Goal: Task Accomplishment & Management: Manage account settings

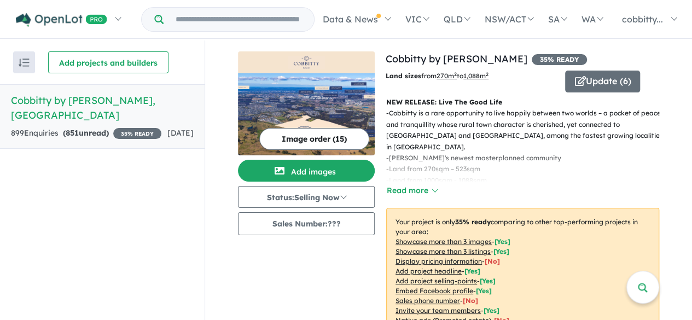
drag, startPoint x: 112, startPoint y: 100, endPoint x: 219, endPoint y: 134, distance: 112.4
click at [112, 100] on h5 "Cobbitty by Mirvac - Cobbitty , NSW" at bounding box center [102, 108] width 183 height 30
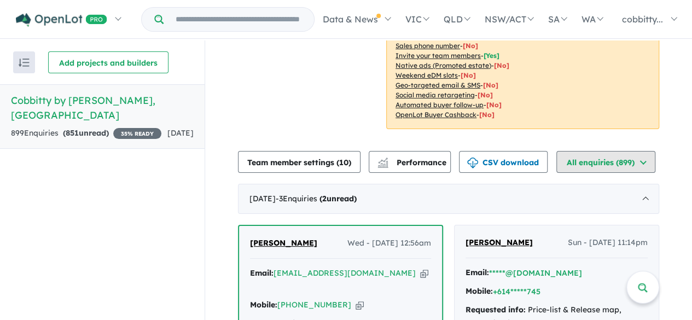
scroll to position [383, 0]
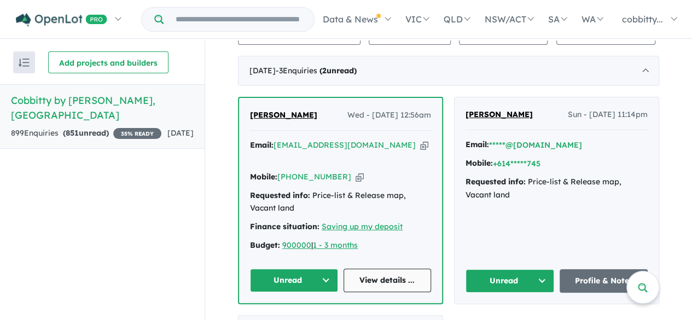
click at [384, 270] on link "View details ..." at bounding box center [387, 280] width 88 height 24
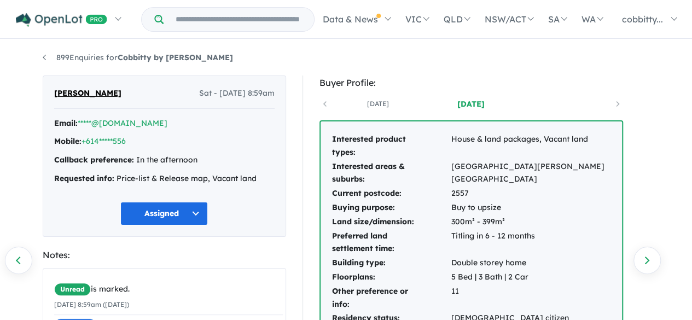
scroll to position [127, 0]
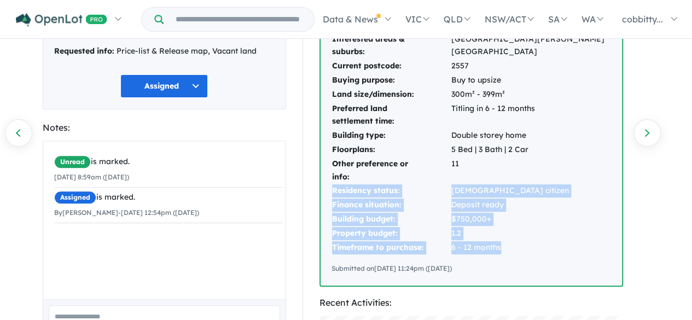
drag, startPoint x: 331, startPoint y: 189, endPoint x: 525, endPoint y: 248, distance: 202.7
click at [525, 248] on tbody "Interested product types: House & land packages, Vacant land Interested areas &…" at bounding box center [470, 129] width 279 height 249
copy tbody "Residency status: Australian citizen Finance situation: Deposit ready Building …"
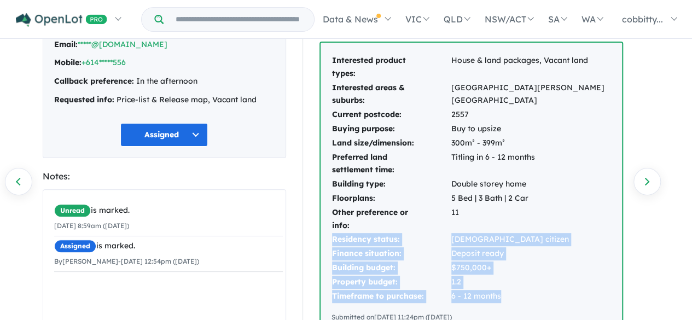
scroll to position [0, 0]
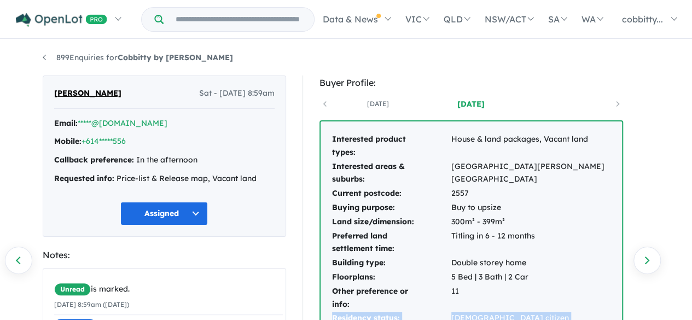
click at [195, 213] on button "Assigned" at bounding box center [163, 214] width 87 height 24
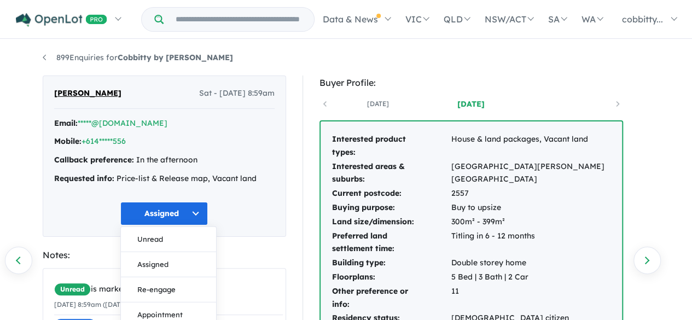
click at [247, 245] on div "Suman Neupane Sat - 21/06/2025, 8:59am Email: *****@gmail.com Mobile: +614*****…" at bounding box center [164, 289] width 243 height 429
click at [195, 207] on button "Assigned" at bounding box center [163, 214] width 87 height 24
click at [172, 287] on button "Re-engage" at bounding box center [168, 289] width 95 height 25
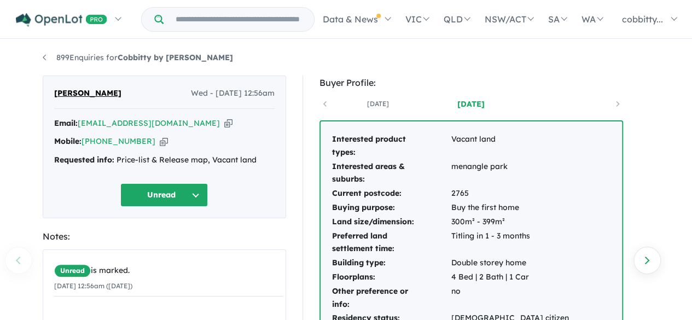
drag, startPoint x: 333, startPoint y: 138, endPoint x: 574, endPoint y: 266, distance: 273.0
click at [574, 266] on div "Interested product types: Vacant land Interested areas & suburbs: menangle park…" at bounding box center [470, 259] width 301 height 277
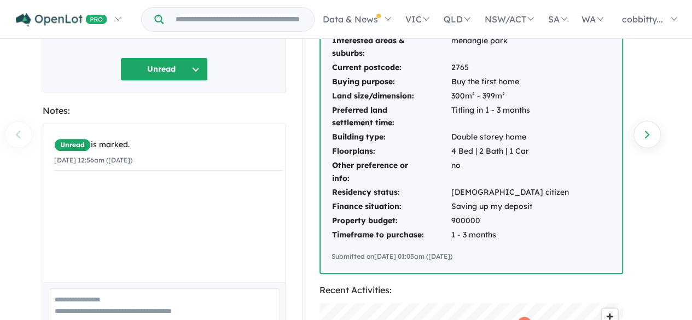
scroll to position [127, 0]
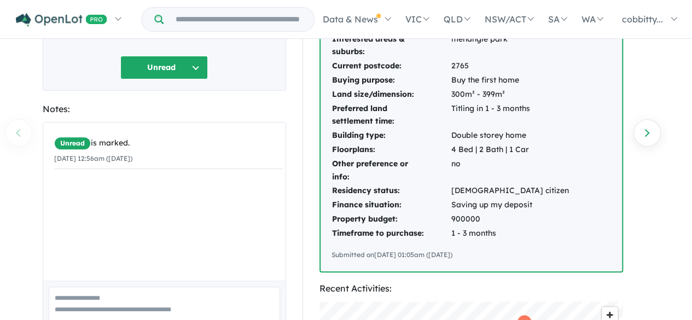
copy tbody
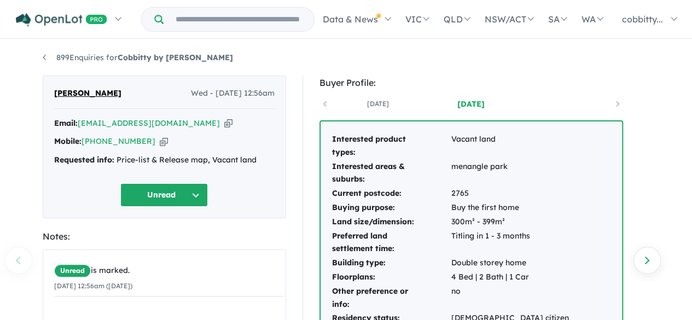
click at [572, 159] on div "Interested product types: Vacant land Interested areas & suburbs: menangle park…" at bounding box center [470, 259] width 301 height 277
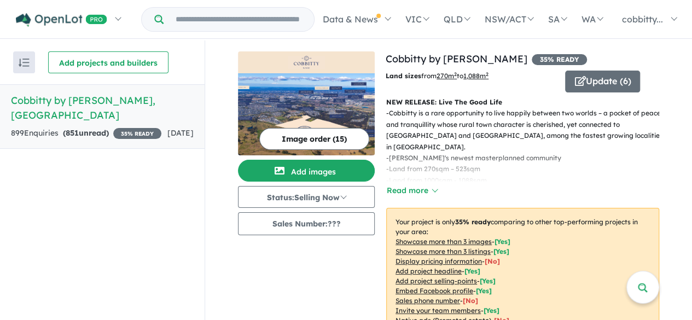
scroll to position [383, 0]
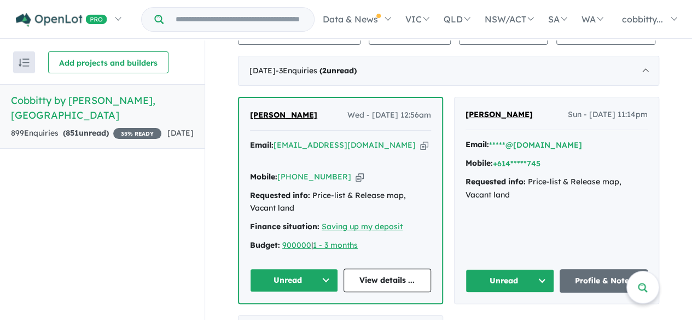
click at [488, 114] on span "[PERSON_NAME]" at bounding box center [498, 114] width 67 height 10
click at [316, 268] on button "Unread" at bounding box center [294, 280] width 88 height 24
click at [536, 269] on button "Unread" at bounding box center [509, 281] width 89 height 24
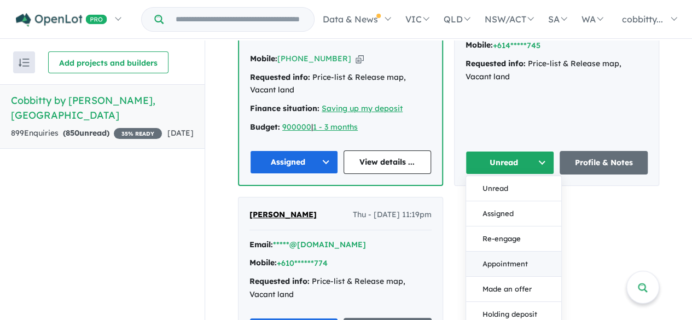
scroll to position [510, 0]
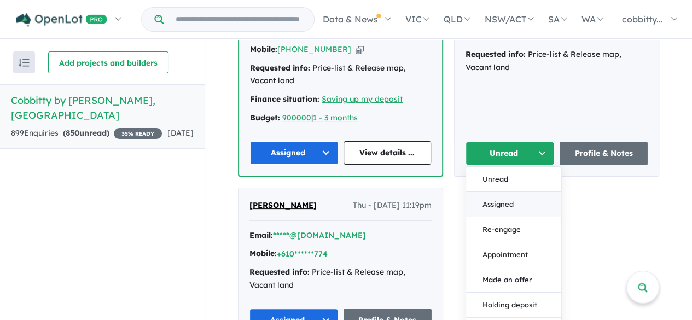
click at [517, 193] on button "Assigned" at bounding box center [513, 203] width 95 height 25
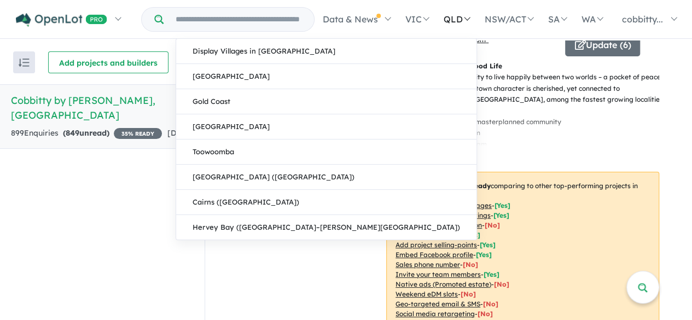
scroll to position [0, 0]
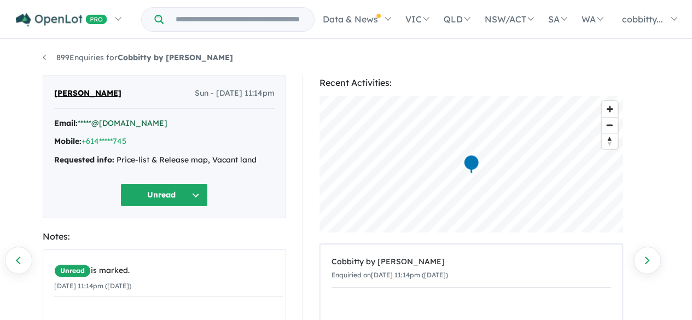
click at [113, 121] on link "*****@[DOMAIN_NAME]" at bounding box center [123, 123] width 90 height 10
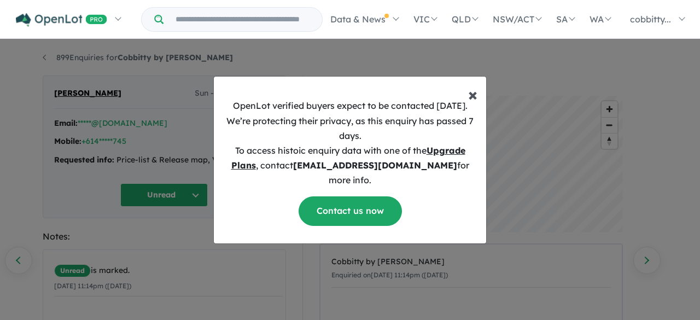
click at [472, 105] on span "×" at bounding box center [472, 94] width 9 height 22
